Goal: Task Accomplishment & Management: Manage account settings

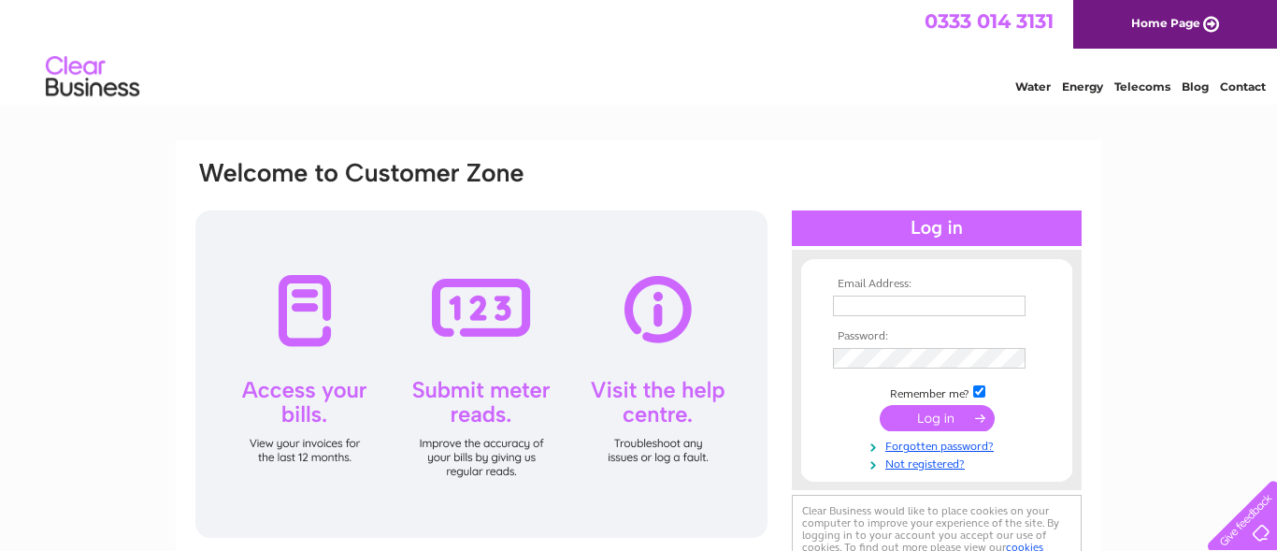
type input "bakerrigansperth@gmail.com"
click at [921, 417] on input "submit" at bounding box center [937, 418] width 115 height 26
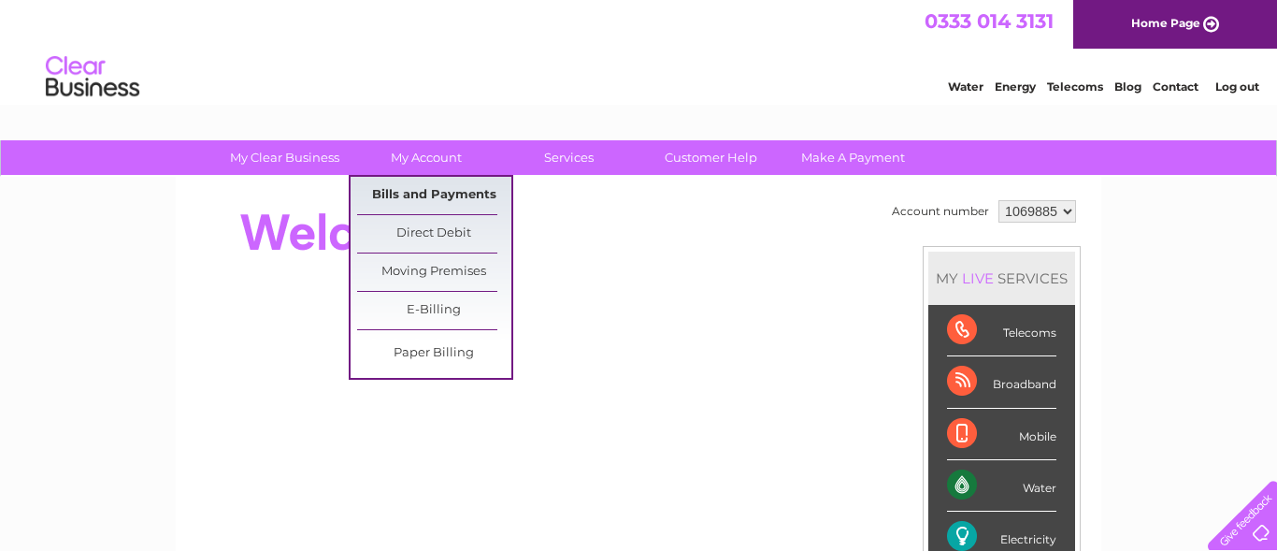
click at [432, 200] on link "Bills and Payments" at bounding box center [434, 195] width 154 height 37
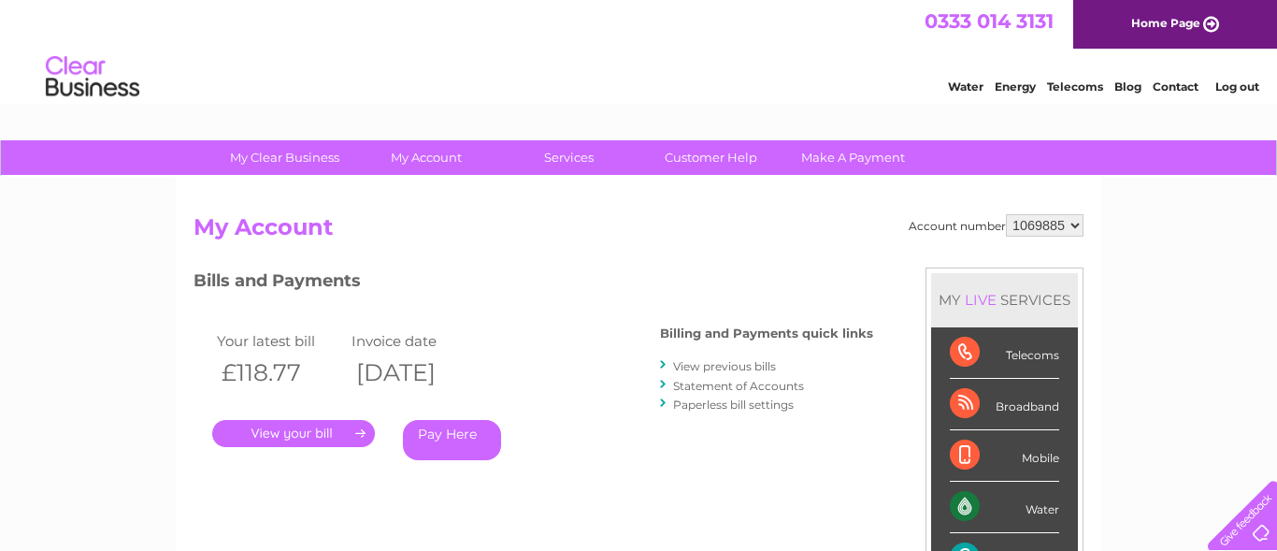
click at [306, 427] on link "." at bounding box center [293, 433] width 163 height 27
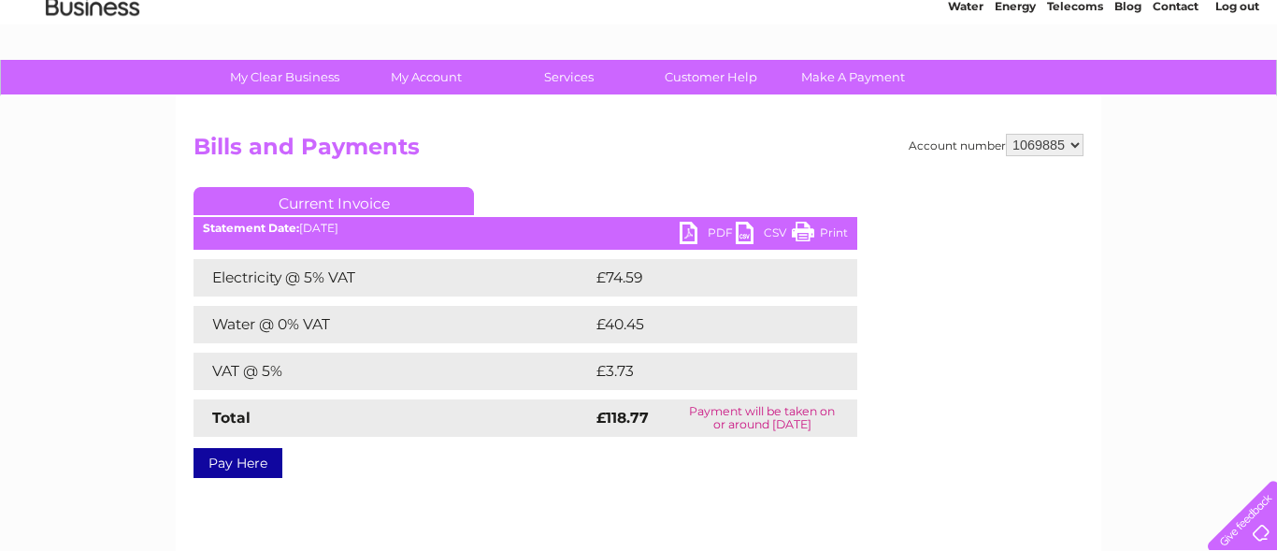
scroll to position [96, 0]
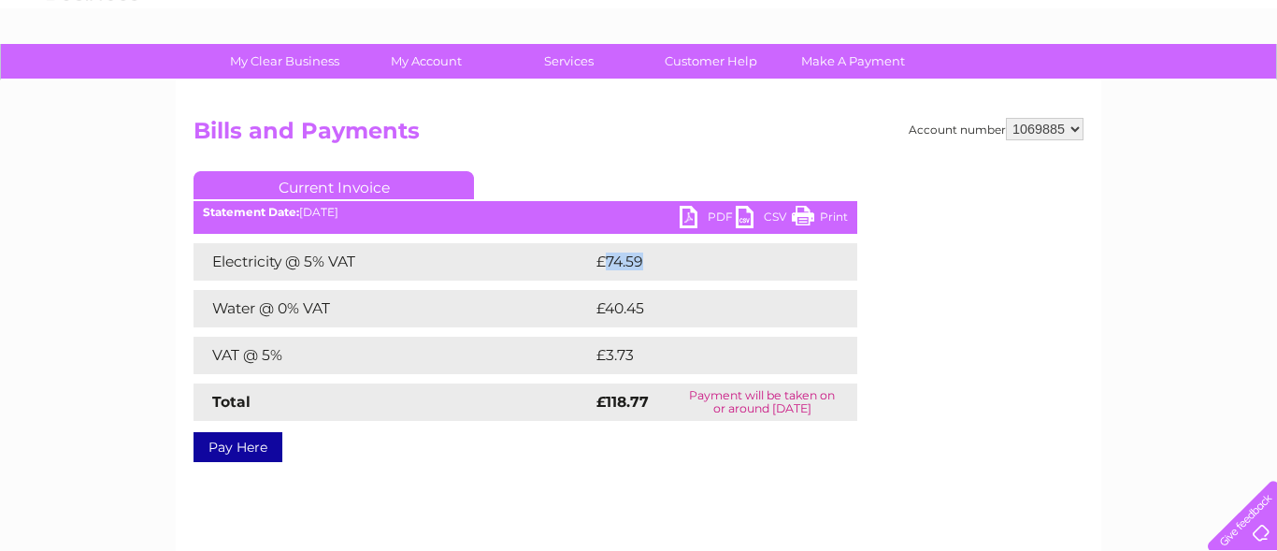
drag, startPoint x: 625, startPoint y: 269, endPoint x: 608, endPoint y: 269, distance: 16.8
click at [608, 269] on td "£74.59" at bounding box center [705, 261] width 227 height 37
drag, startPoint x: 648, startPoint y: 307, endPoint x: 608, endPoint y: 307, distance: 39.3
click at [608, 307] on td "£40.45" at bounding box center [706, 308] width 228 height 37
copy td "40.45"
